Goal: Information Seeking & Learning: Learn about a topic

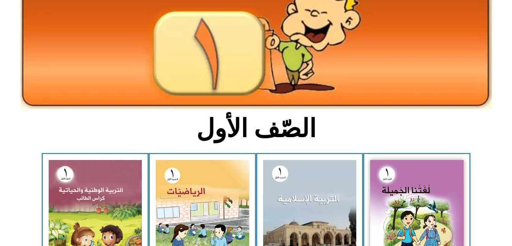
scroll to position [134, 0]
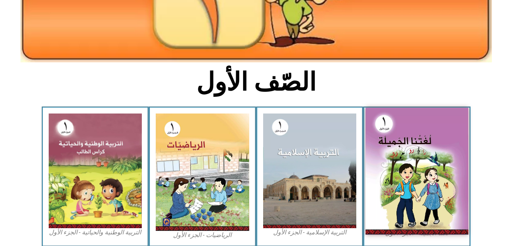
click at [396, 205] on img at bounding box center [417, 170] width 103 height 127
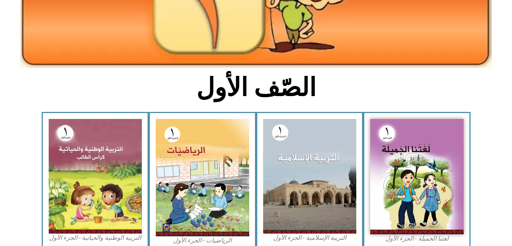
scroll to position [139, 0]
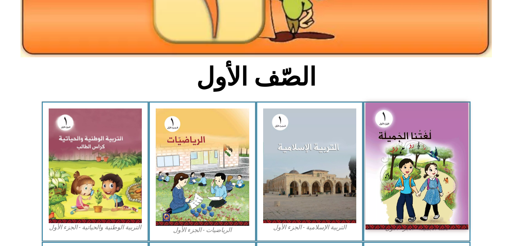
click at [414, 188] on img at bounding box center [417, 165] width 103 height 127
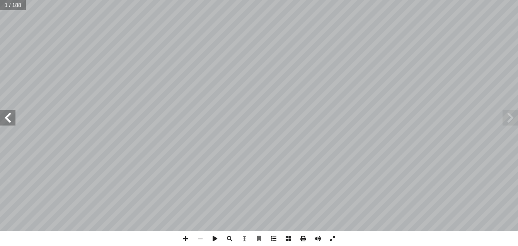
click at [271, 240] on span at bounding box center [273, 238] width 15 height 15
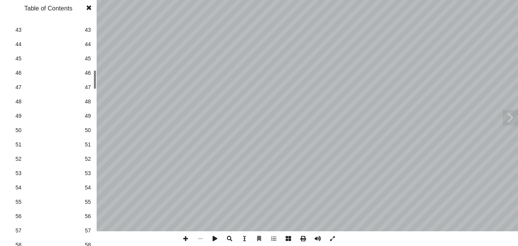
click at [89, 87] on div "1 1 2 2 3 3 4 4 5 5 6 6 7 7 8 8 9 9 10 10 11 11 12 12 13 13 14 14 15 15 16 16 1…" at bounding box center [48, 132] width 97 height 226
click at [87, 45] on span "44" at bounding box center [88, 44] width 6 height 8
click at [90, 7] on span at bounding box center [89, 7] width 14 height 15
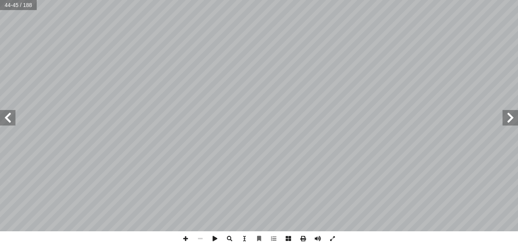
click at [6, 117] on span at bounding box center [7, 117] width 15 height 15
click at [185, 238] on span at bounding box center [185, 238] width 15 height 15
